Goal: Navigation & Orientation: Find specific page/section

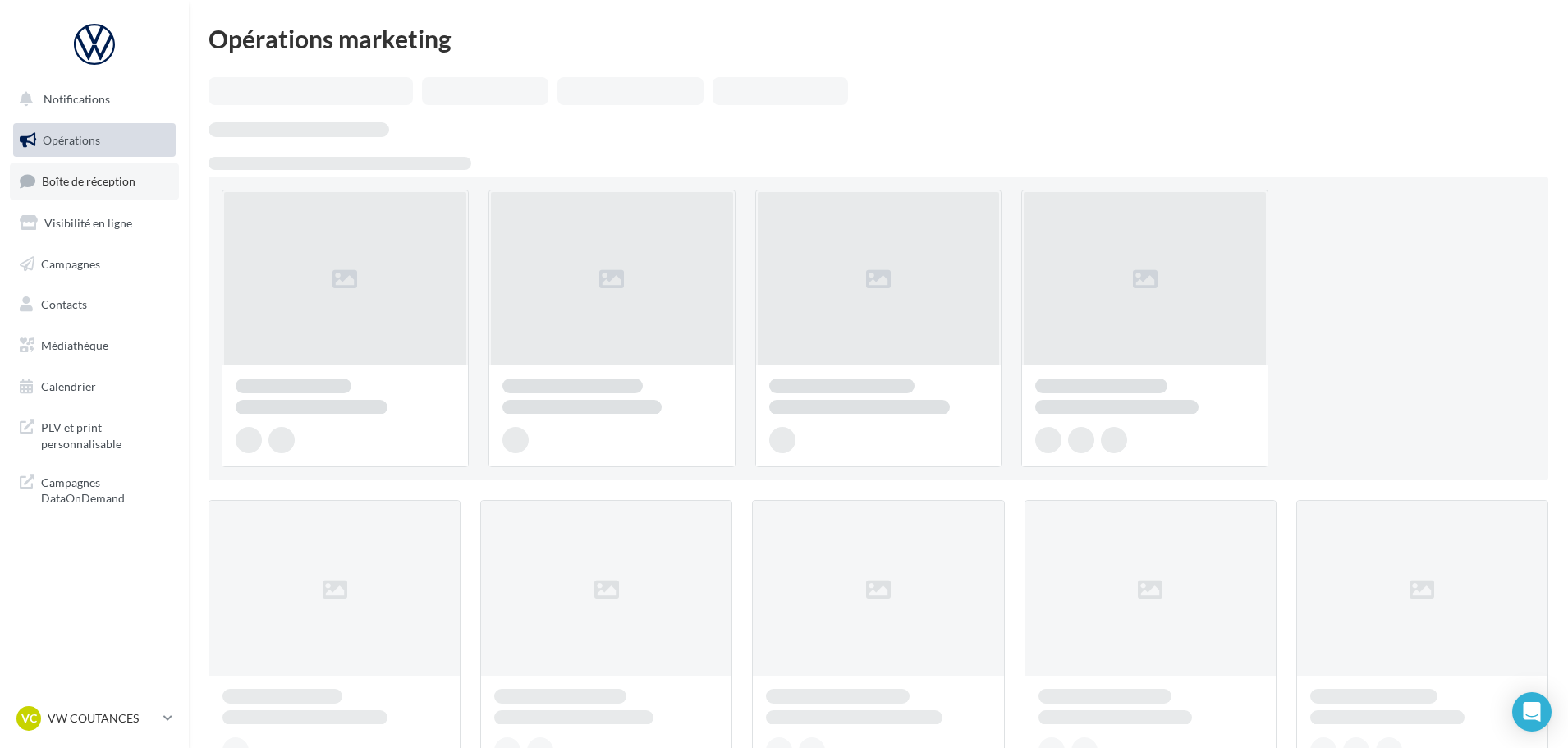
click at [105, 189] on link "Boîte de réception" at bounding box center [94, 180] width 169 height 35
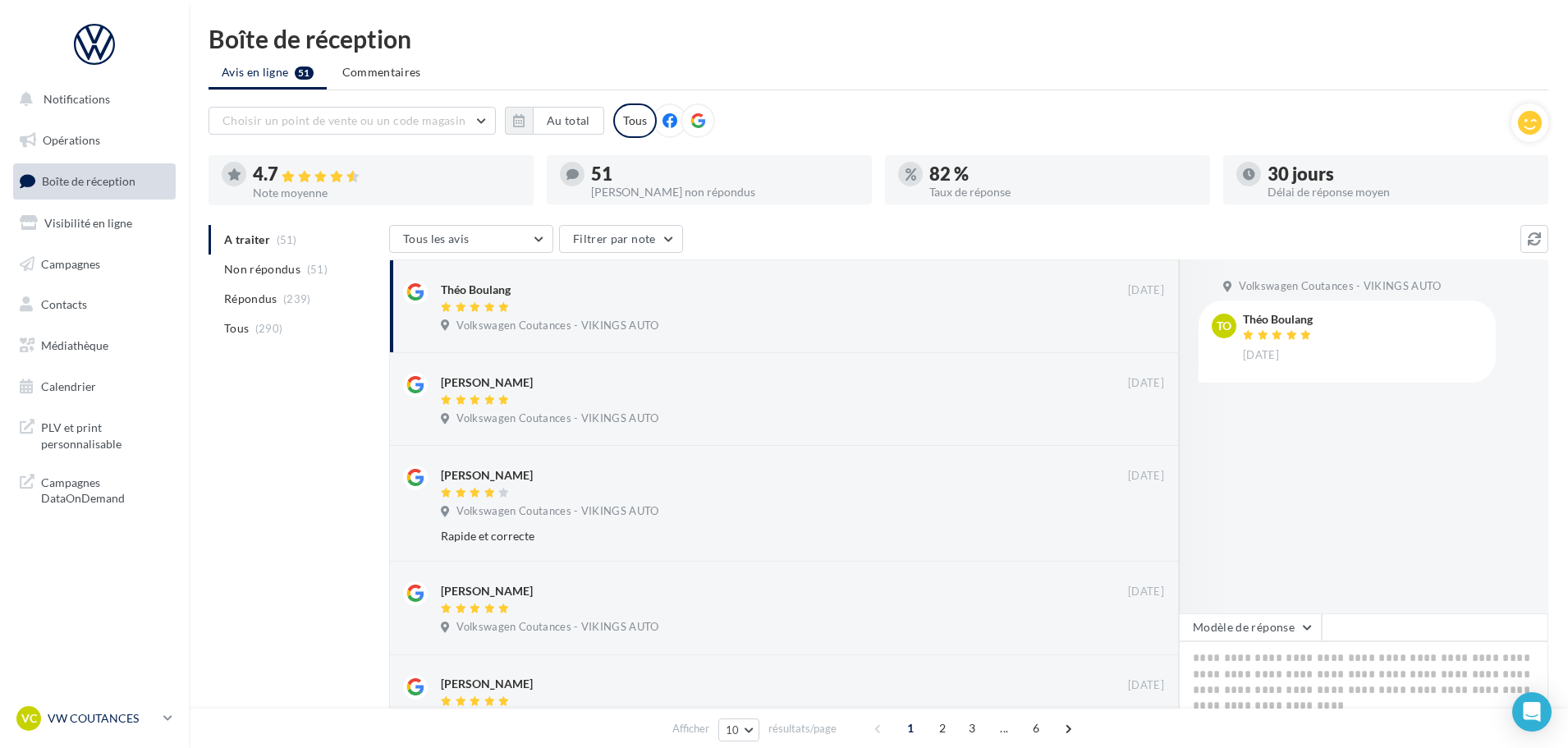
click at [119, 707] on div "VC VW COUTANCES vw-cou-vau" at bounding box center [87, 717] width 141 height 24
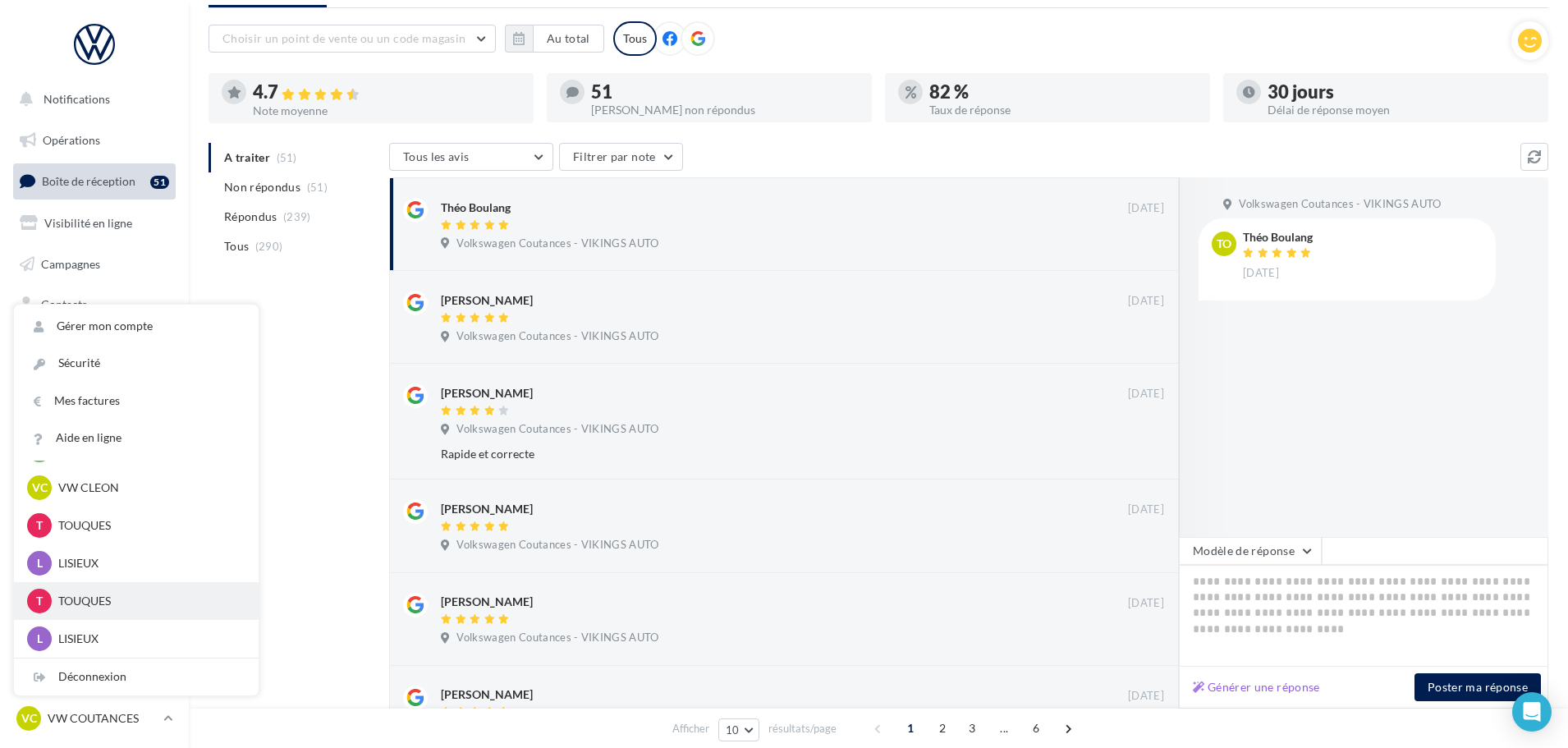
scroll to position [447, 0]
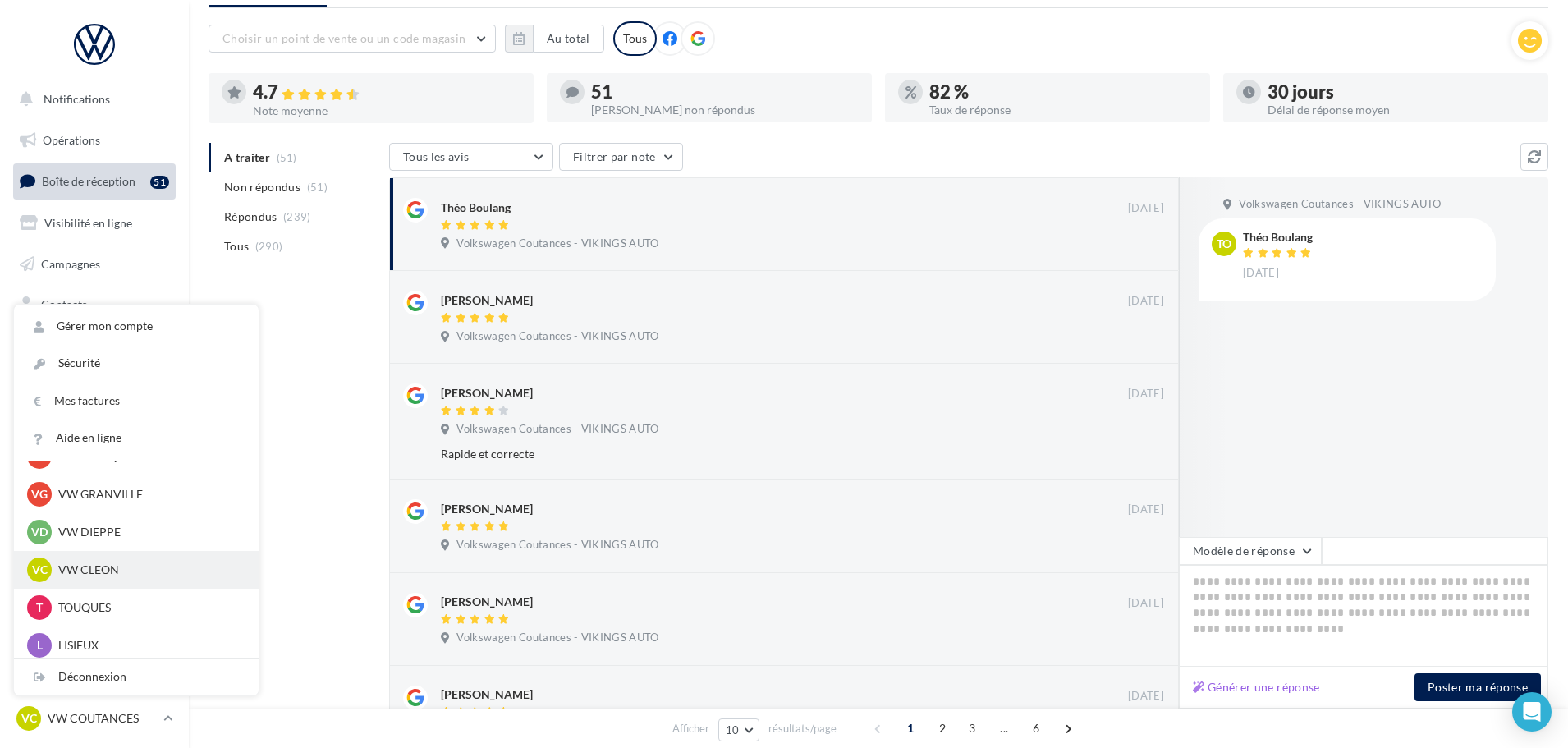
click at [98, 581] on div "VC VW CLEON vw-cle-vau" at bounding box center [136, 569] width 218 height 24
